Goal: Task Accomplishment & Management: Complete application form

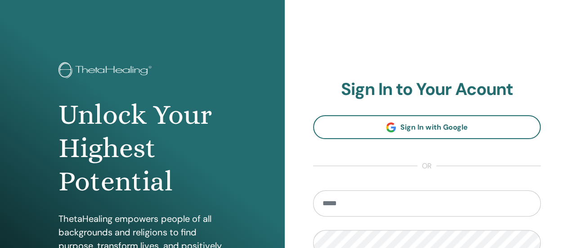
type input "**********"
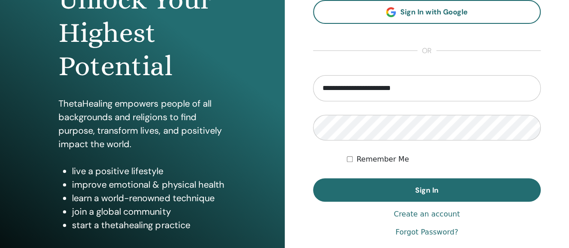
scroll to position [136, 0]
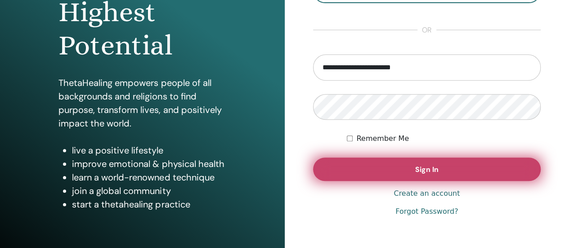
click at [438, 171] on span "Sign In" at bounding box center [426, 169] width 23 height 9
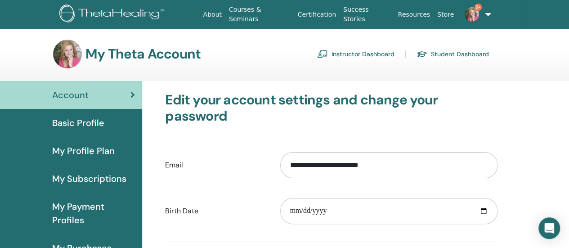
click at [349, 53] on link "Instructor Dashboard" at bounding box center [355, 54] width 77 height 14
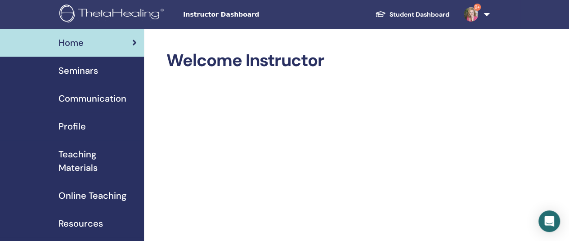
click at [81, 72] on span "Seminars" at bounding box center [78, 70] width 40 height 13
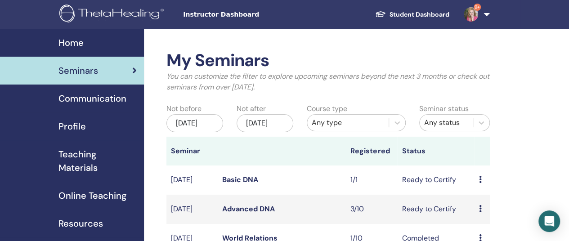
click at [232, 184] on link "Basic DNA" at bounding box center [240, 179] width 36 height 9
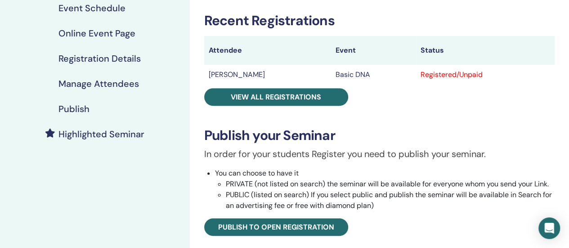
scroll to position [160, 0]
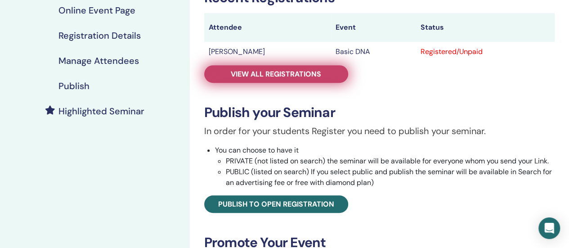
click at [293, 75] on span "View all registrations" at bounding box center [276, 73] width 90 height 9
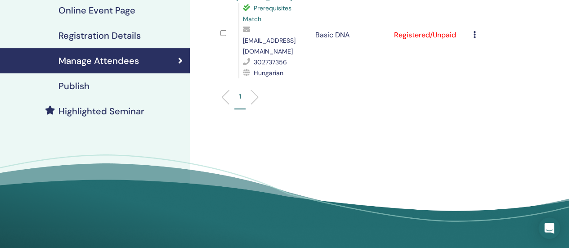
click at [474, 31] on icon at bounding box center [474, 34] width 3 height 7
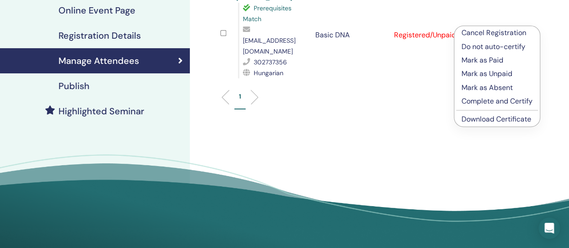
click at [476, 101] on p "Complete and Certify" at bounding box center [497, 101] width 71 height 11
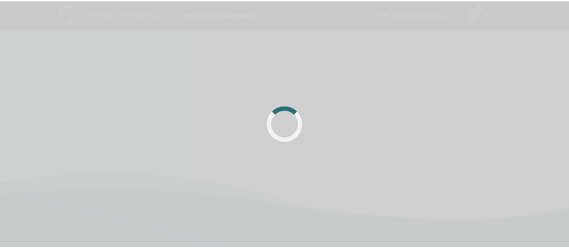
scroll to position [160, 0]
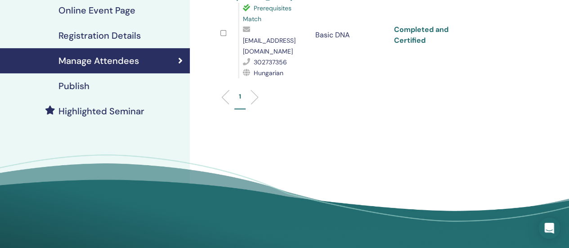
click at [417, 25] on link "Completed and Certified" at bounding box center [421, 35] width 54 height 20
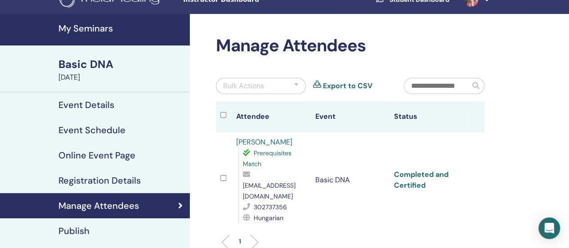
scroll to position [13, 0]
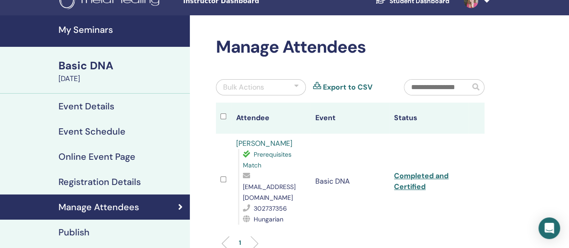
click at [81, 29] on h4 "My Seminars" at bounding box center [121, 29] width 126 height 11
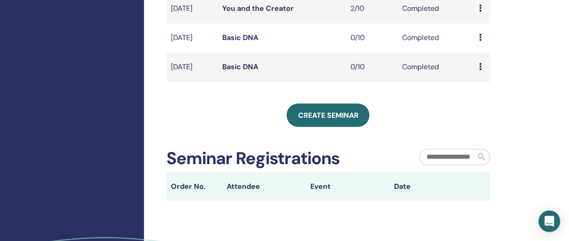
scroll to position [342, 0]
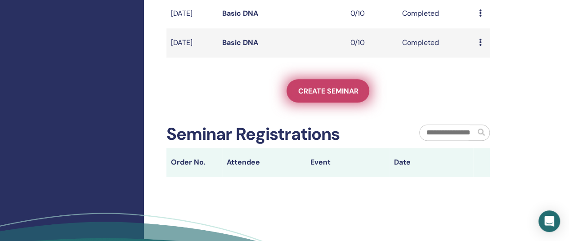
click at [324, 96] on span "Create seminar" at bounding box center [328, 90] width 60 height 9
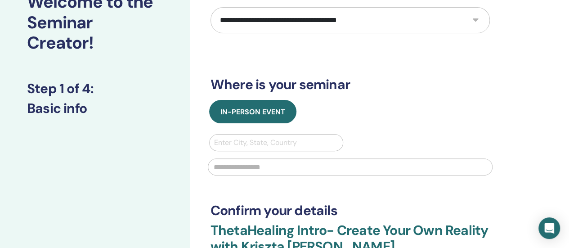
scroll to position [98, 0]
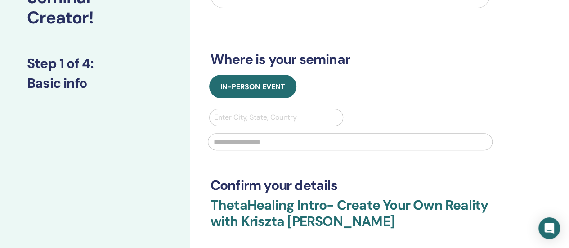
click at [228, 117] on div at bounding box center [276, 117] width 125 height 13
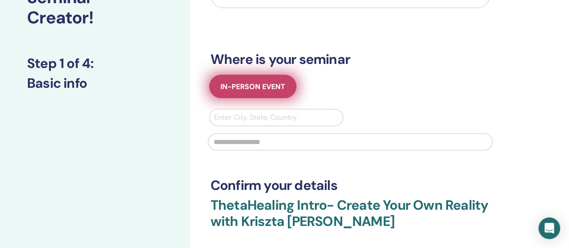
click at [257, 84] on span "In-Person Event" at bounding box center [252, 86] width 65 height 9
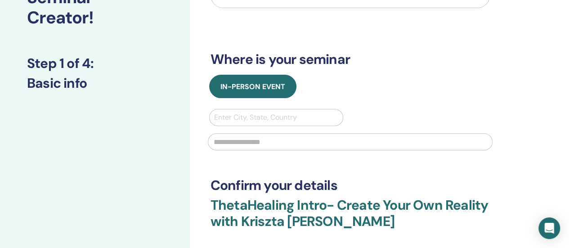
click at [369, 89] on div "In-Person Event" at bounding box center [350, 86] width 293 height 23
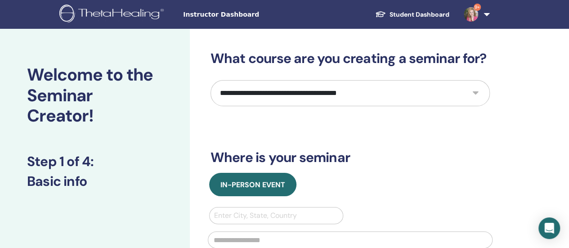
click at [481, 96] on select "**********" at bounding box center [350, 93] width 279 height 26
select select "*"
click at [211, 80] on select "**********" at bounding box center [350, 93] width 279 height 26
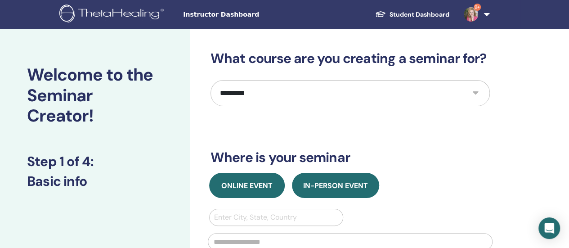
click at [238, 189] on span "Online Event" at bounding box center [246, 185] width 51 height 9
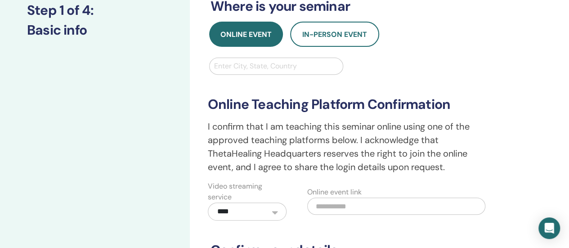
scroll to position [167, 0]
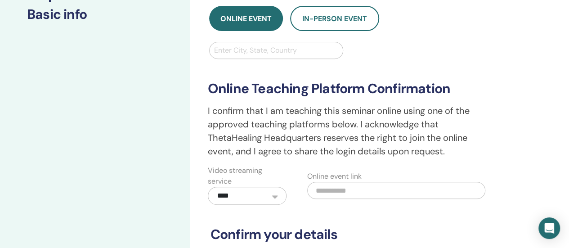
click at [253, 49] on div at bounding box center [276, 50] width 125 height 13
type input "***"
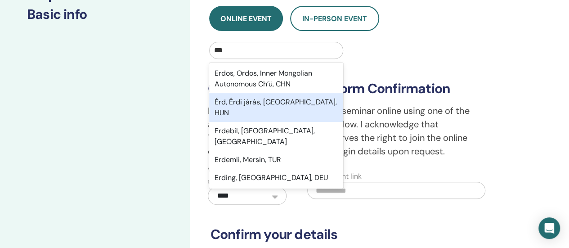
click at [247, 103] on div "Érd, Érdi járás, [GEOGRAPHIC_DATA], HUN" at bounding box center [276, 107] width 135 height 29
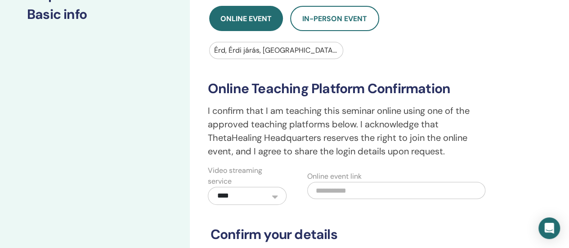
click at [354, 195] on input "text" at bounding box center [396, 190] width 178 height 17
paste input "**********"
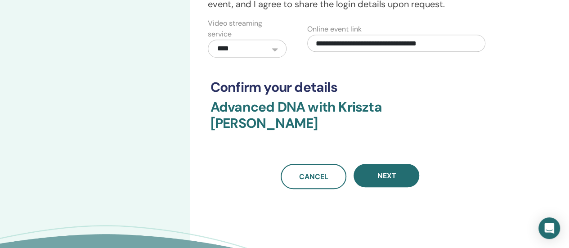
scroll to position [320, 0]
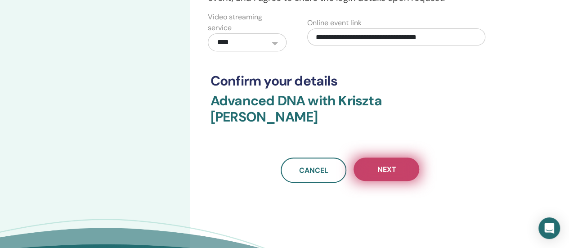
type input "**********"
click at [381, 165] on span "Next" at bounding box center [386, 169] width 19 height 9
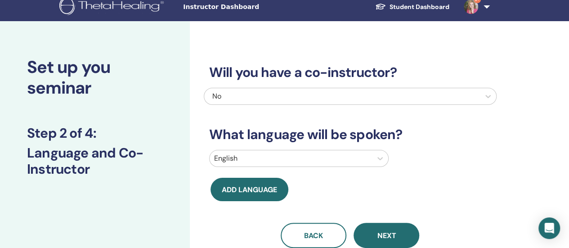
scroll to position [0, 0]
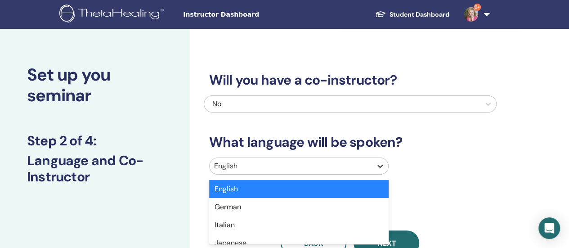
click at [378, 167] on icon at bounding box center [380, 166] width 9 height 9
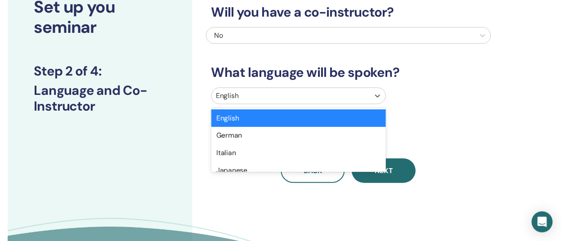
scroll to position [69, 0]
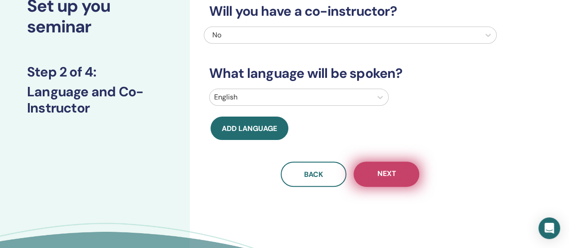
click at [385, 169] on span "Next" at bounding box center [386, 174] width 19 height 11
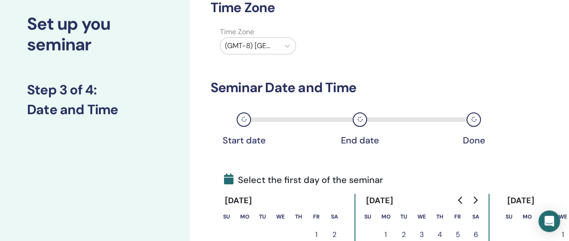
scroll to position [53, 0]
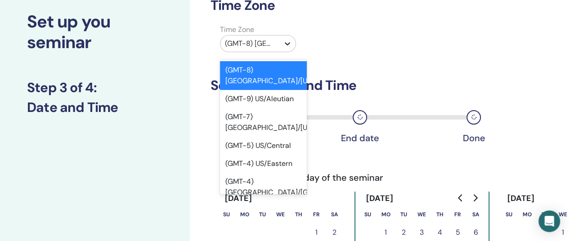
click at [289, 44] on icon at bounding box center [287, 43] width 5 height 3
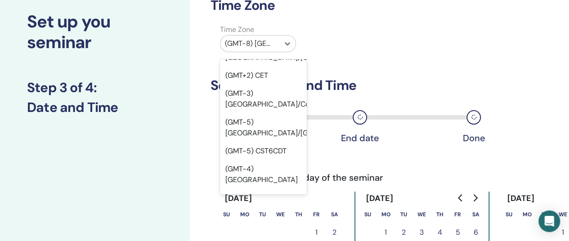
scroll to position [12363, 0]
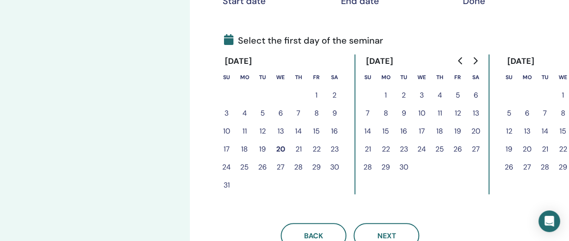
scroll to position [193, 0]
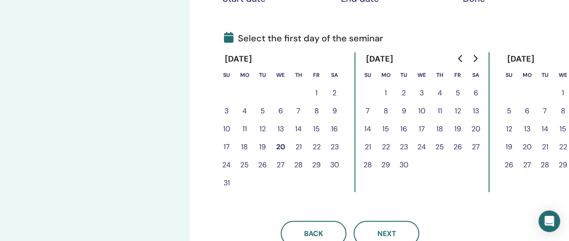
click at [317, 146] on button "22" at bounding box center [317, 147] width 18 height 18
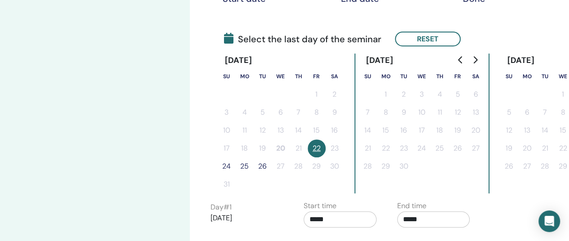
click at [316, 148] on button "22" at bounding box center [317, 148] width 18 height 18
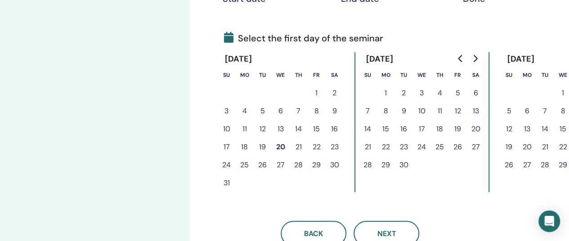
click at [279, 147] on button "20" at bounding box center [281, 147] width 18 height 18
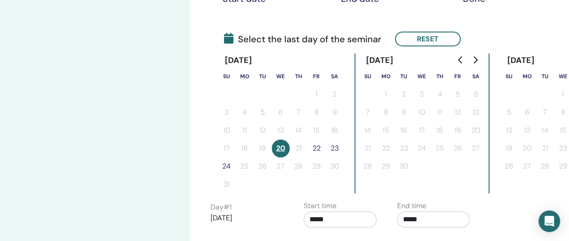
click at [317, 147] on button "22" at bounding box center [317, 148] width 18 height 18
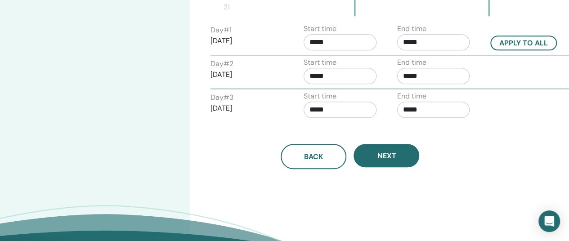
scroll to position [384, 0]
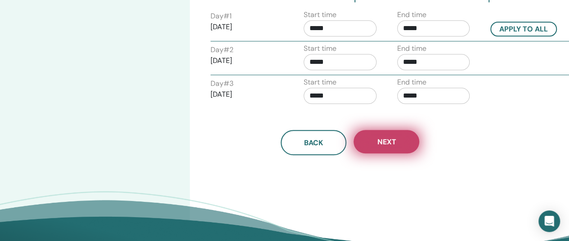
click at [395, 141] on span "Next" at bounding box center [386, 141] width 19 height 9
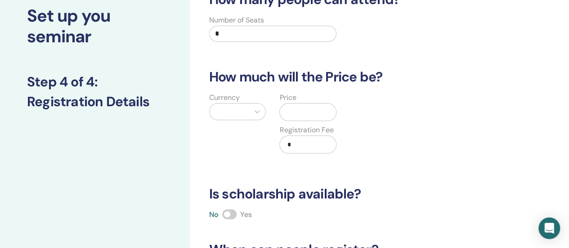
scroll to position [49, 0]
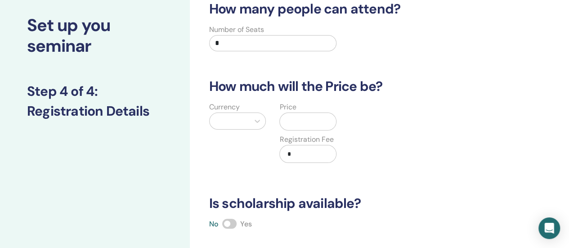
click at [236, 123] on div at bounding box center [229, 121] width 31 height 13
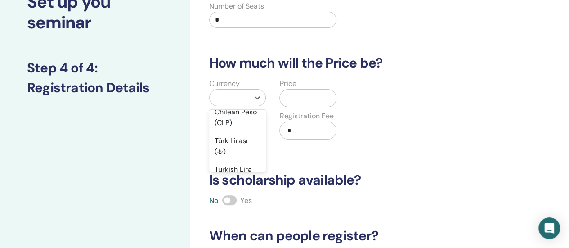
scroll to position [777, 0]
click at [230, 112] on div "Hungarian Forint (HUF)" at bounding box center [237, 98] width 57 height 29
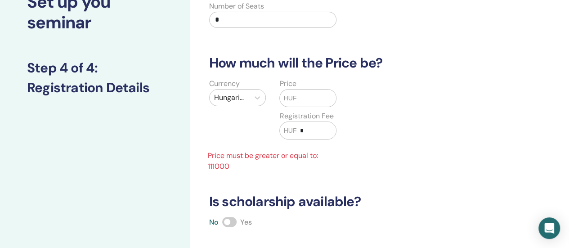
click at [305, 100] on input "text" at bounding box center [316, 98] width 40 height 17
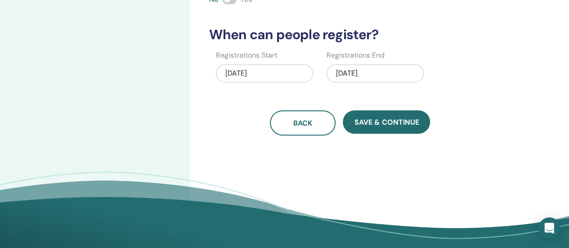
scroll to position [275, 0]
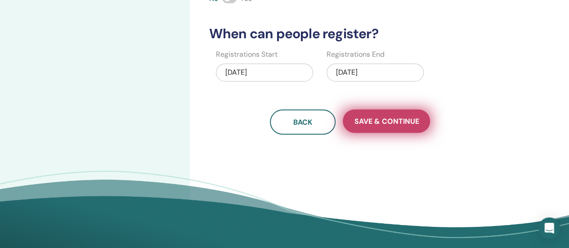
type input "******"
click at [404, 117] on span "Save & Continue" at bounding box center [386, 121] width 65 height 9
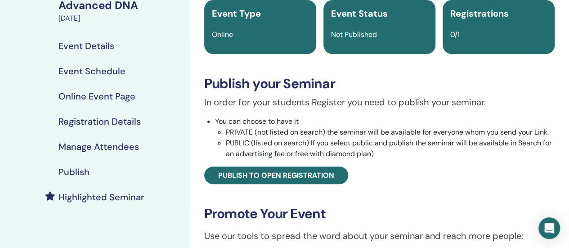
scroll to position [78, 0]
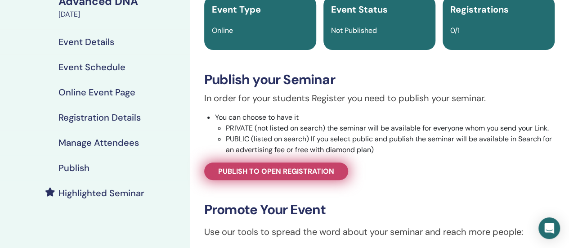
click at [279, 172] on span "Publish to open registration" at bounding box center [276, 170] width 116 height 9
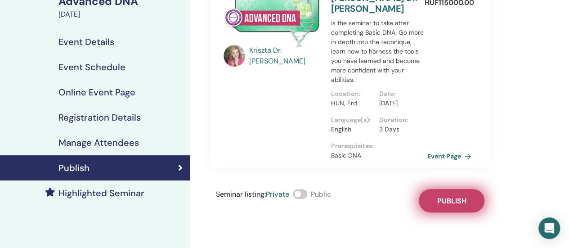
click at [461, 200] on span "Publish" at bounding box center [451, 200] width 29 height 9
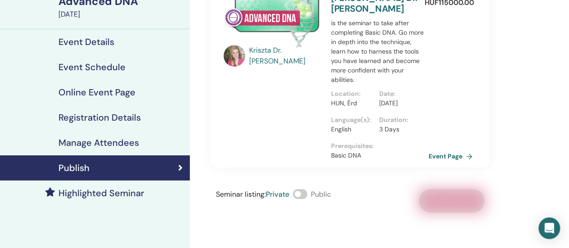
click at [440, 153] on link "Event Page" at bounding box center [452, 155] width 47 height 13
